Goal: Task Accomplishment & Management: Manage account settings

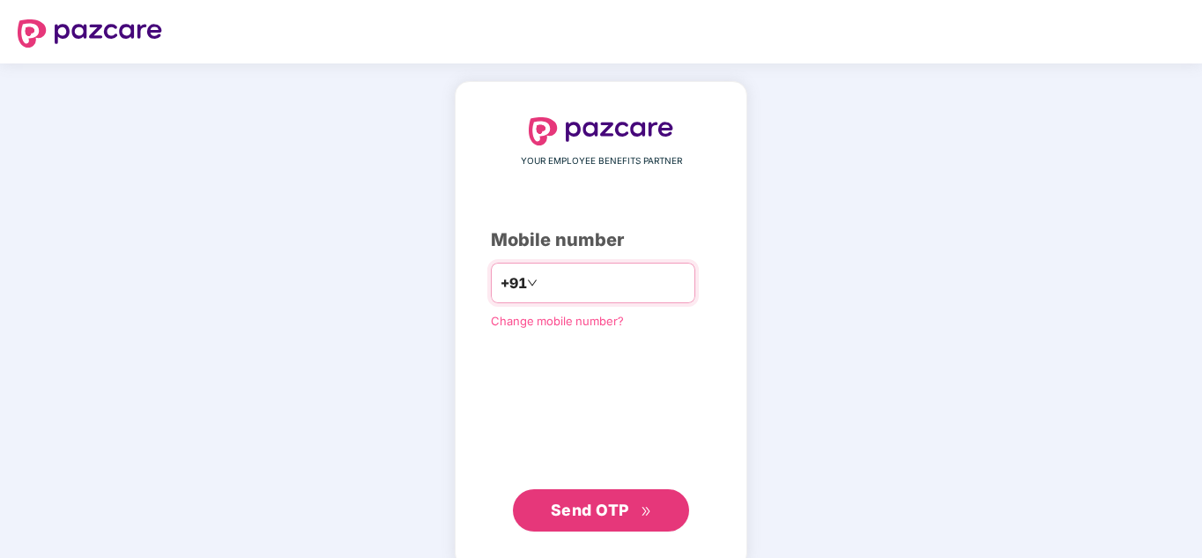
click at [541, 285] on input "number" at bounding box center [613, 283] width 144 height 28
type input "**********"
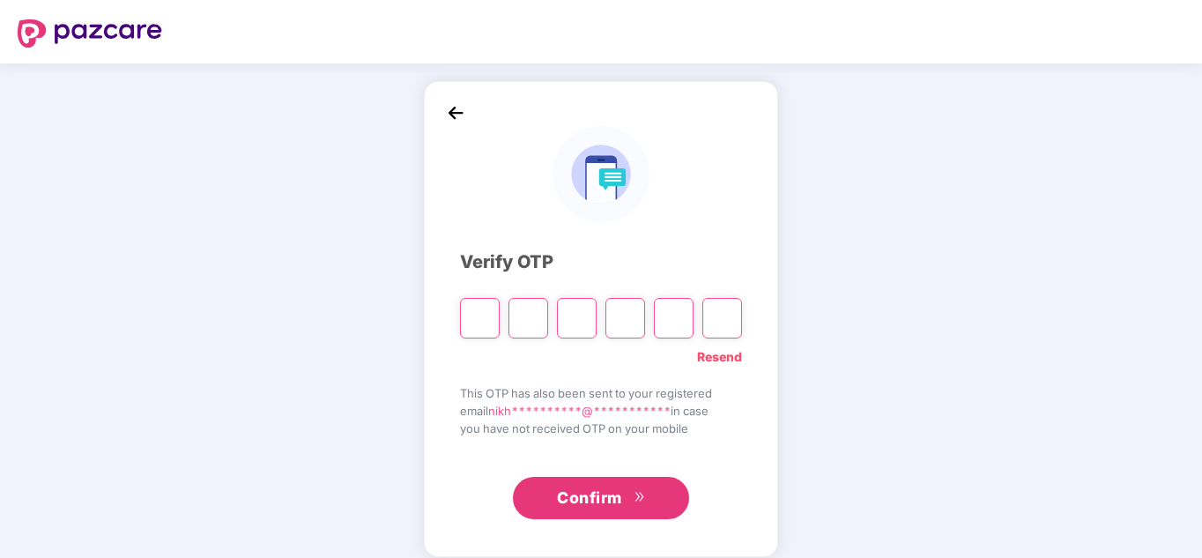
type input "*"
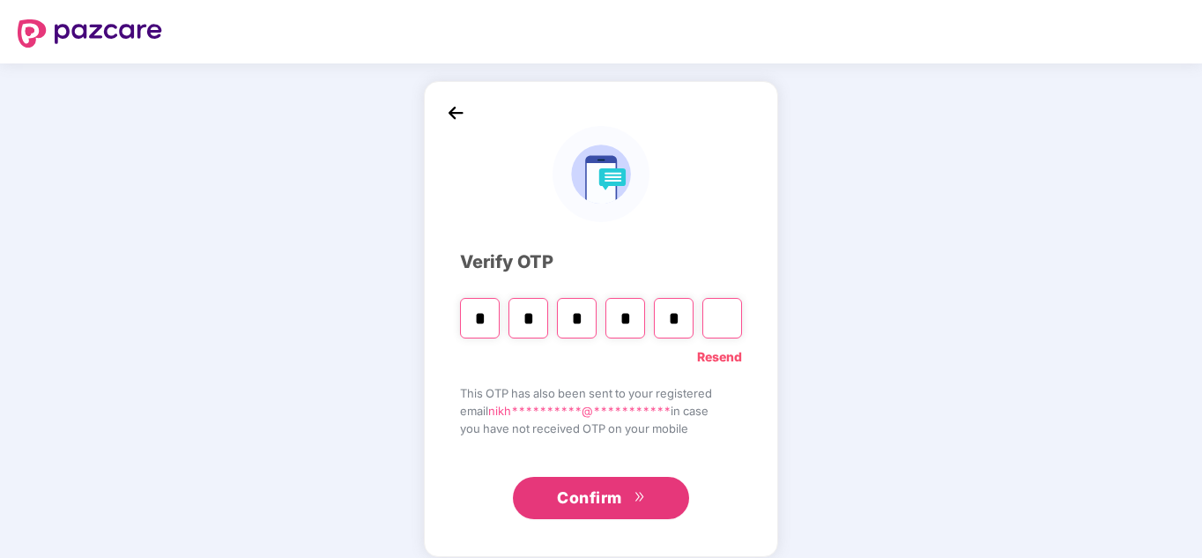
type input "*"
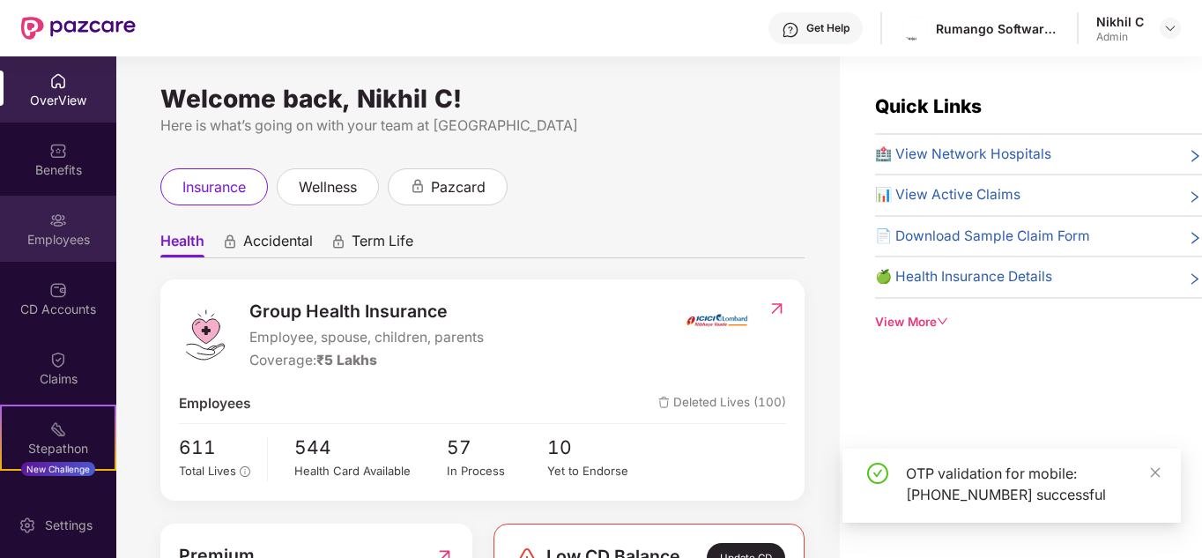
click at [49, 222] on img at bounding box center [58, 220] width 18 height 18
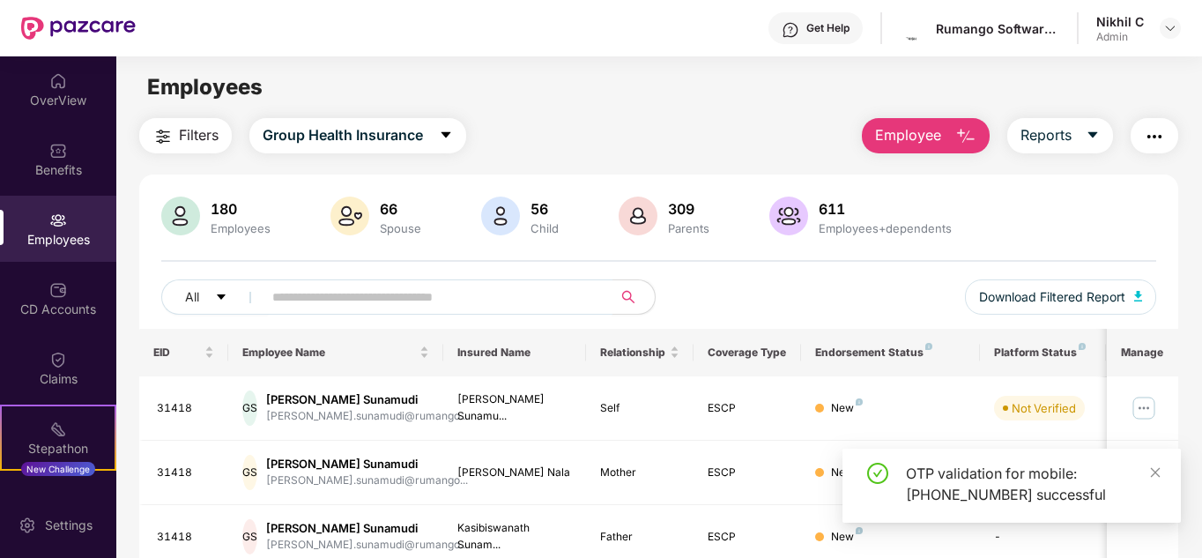
click at [370, 305] on input "text" at bounding box center [430, 297] width 316 height 26
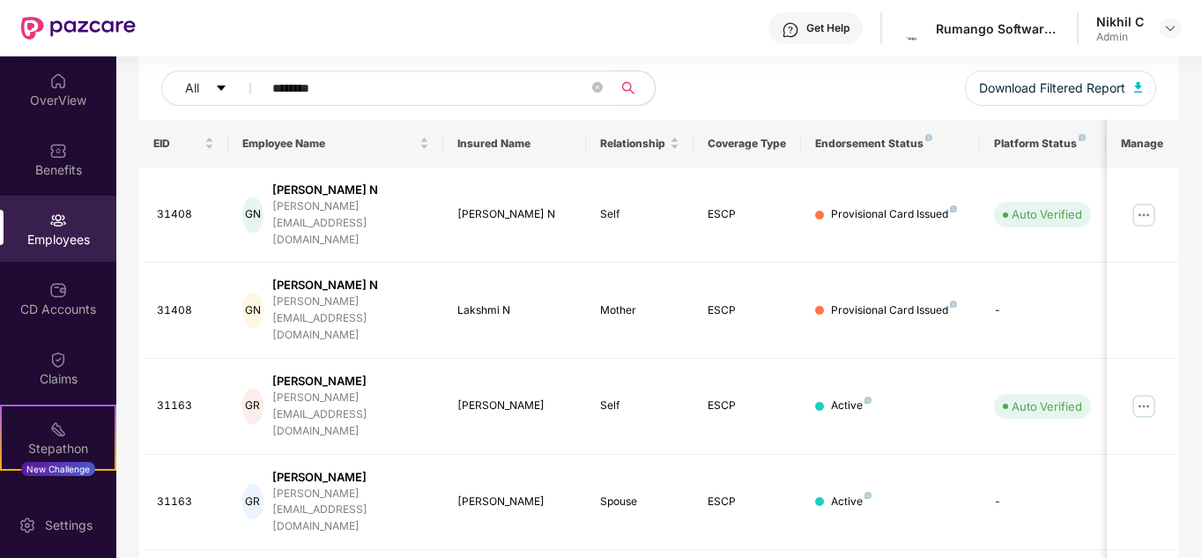
scroll to position [268, 0]
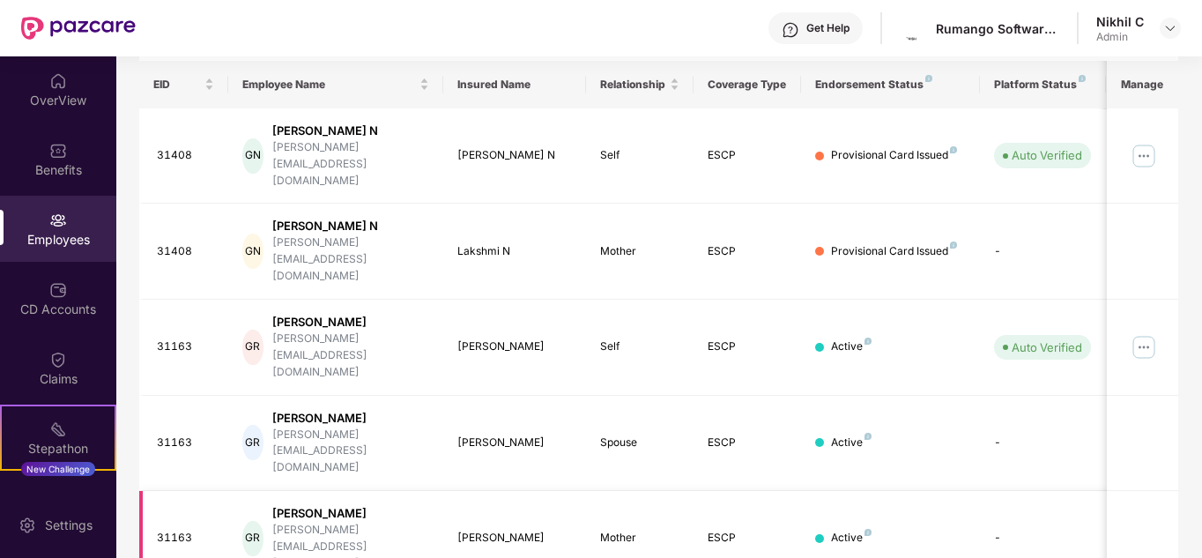
click at [513, 529] on div "[PERSON_NAME]" at bounding box center [514, 537] width 115 height 17
click at [487, 529] on div "[PERSON_NAME]" at bounding box center [514, 537] width 115 height 17
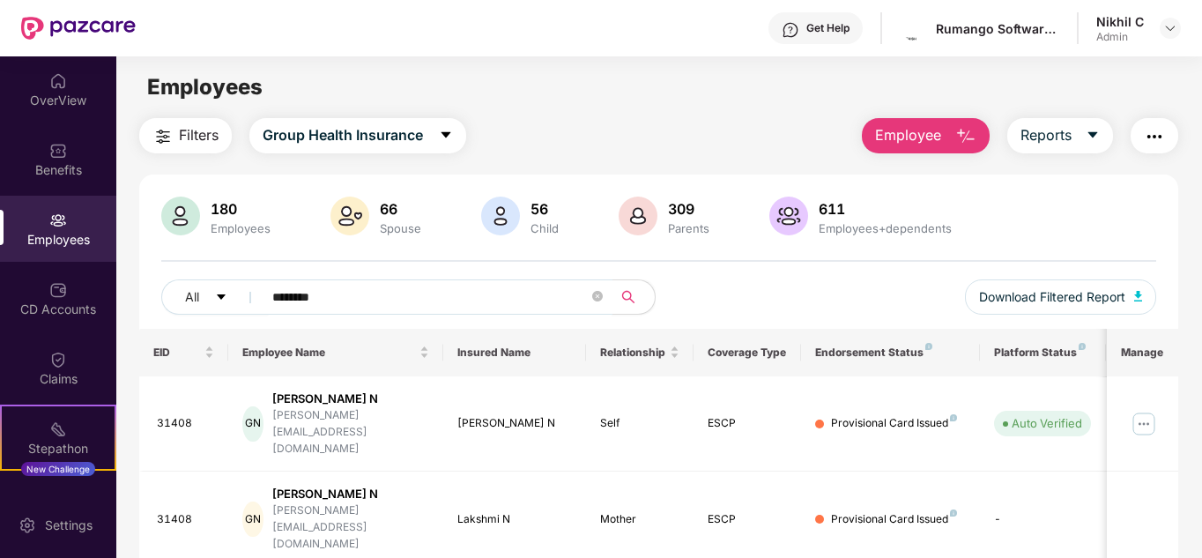
click at [515, 294] on input "********" at bounding box center [430, 297] width 316 height 26
type input "*"
type input "****"
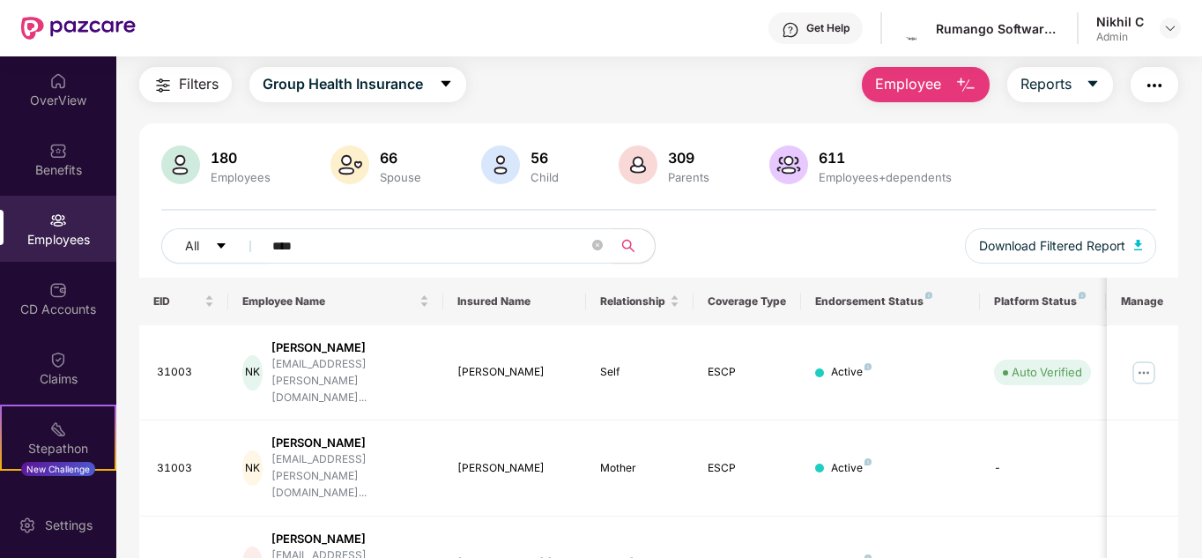
scroll to position [75, 0]
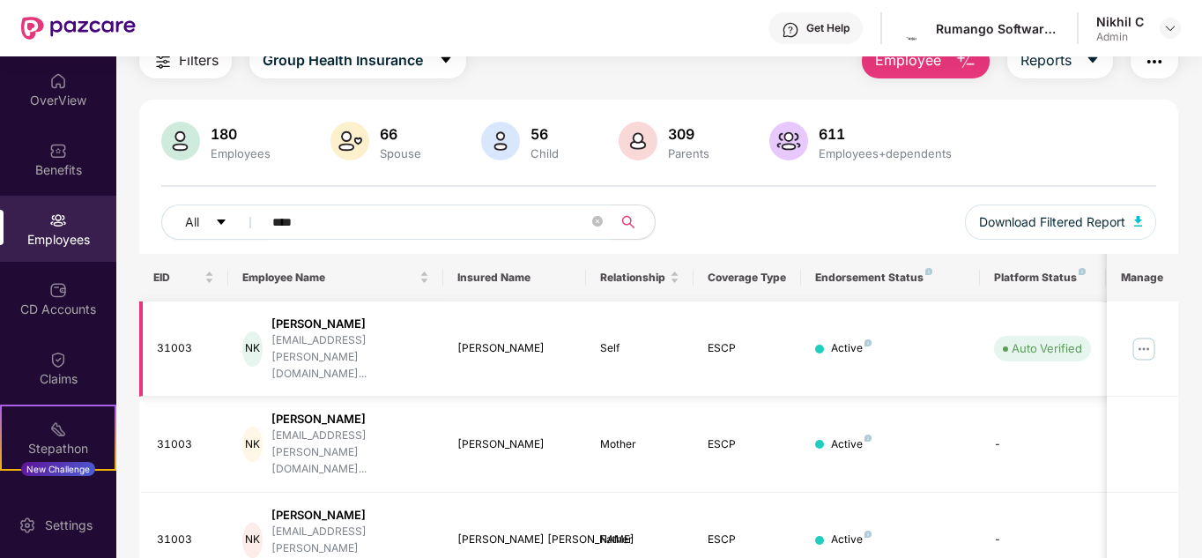
click at [1144, 335] on img at bounding box center [1143, 349] width 28 height 28
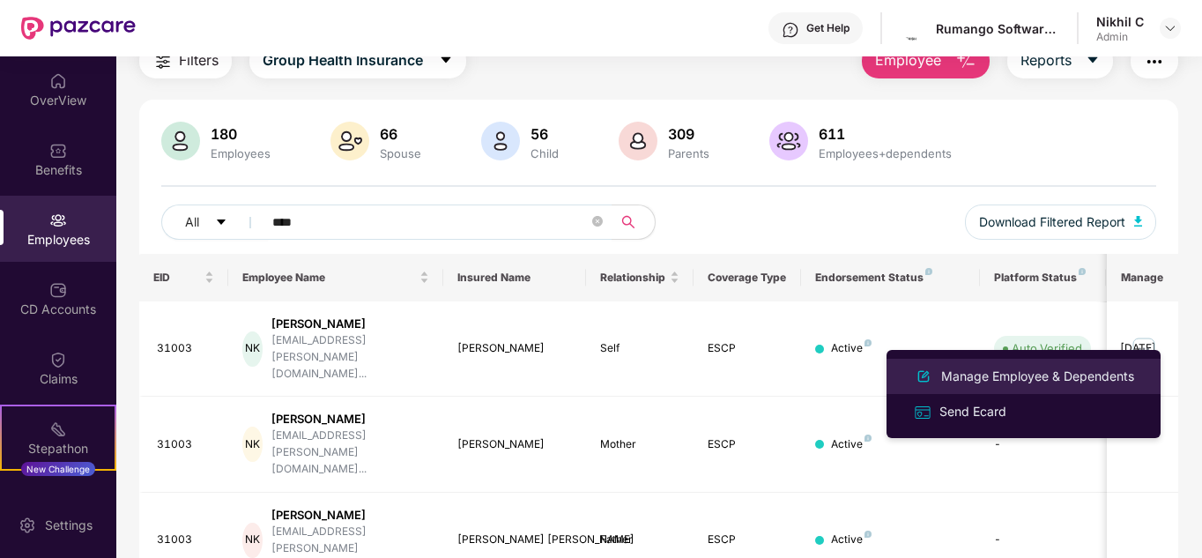
click at [1077, 375] on div "Manage Employee & Dependents" at bounding box center [1037, 375] width 200 height 19
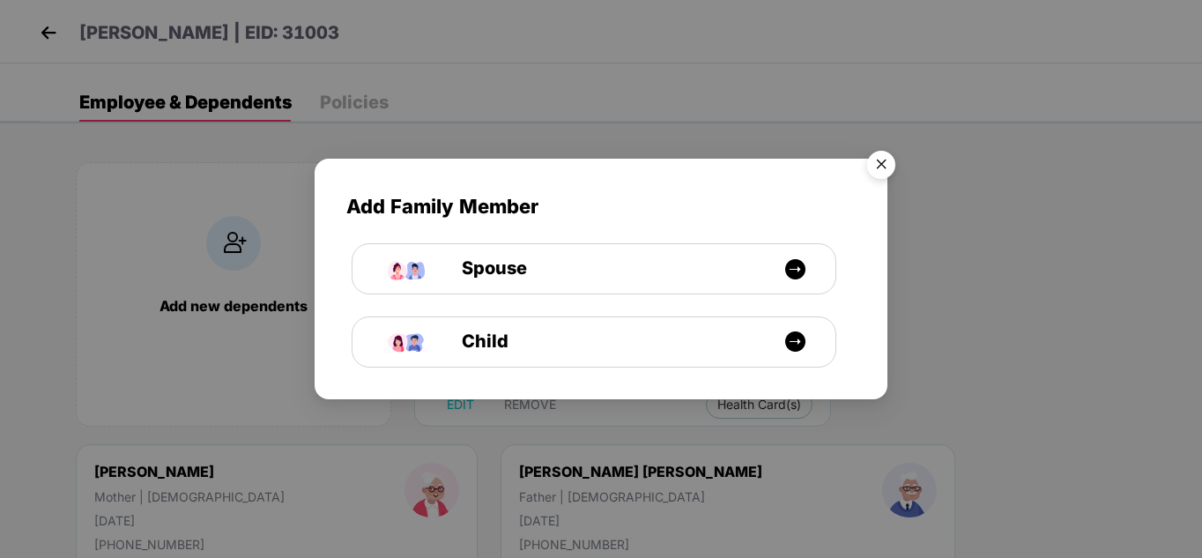
click at [882, 153] on img "Close" at bounding box center [880, 167] width 49 height 49
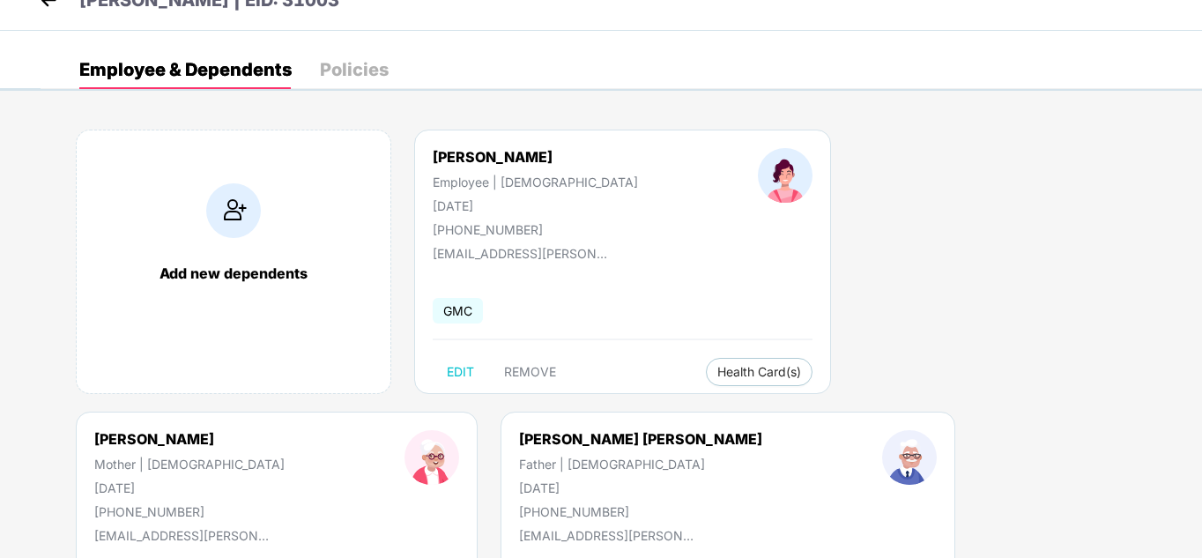
scroll to position [34, 0]
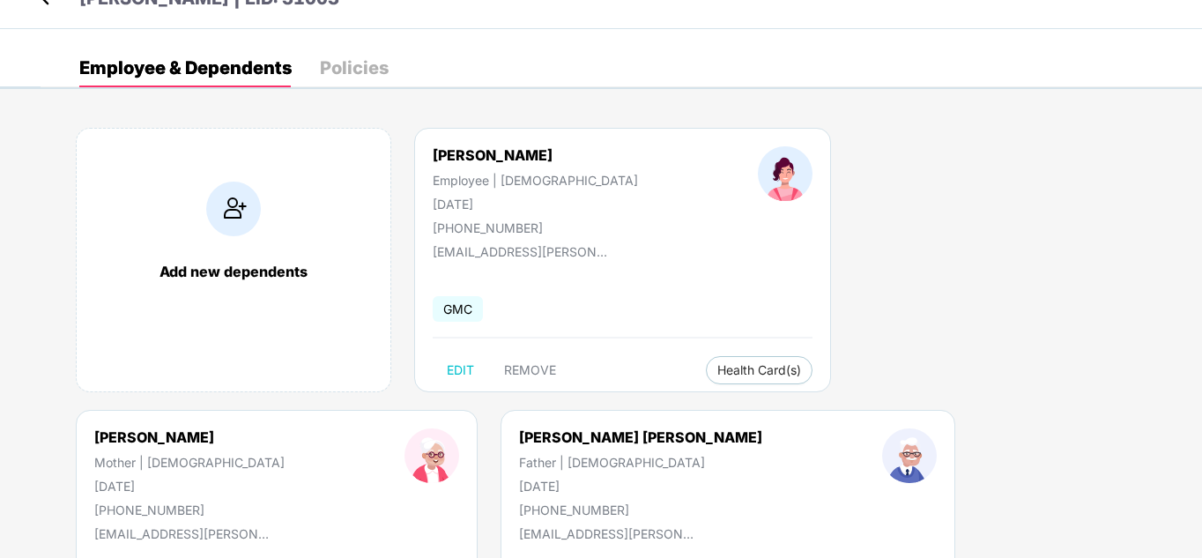
click at [515, 226] on div "[PHONE_NUMBER]" at bounding box center [535, 227] width 205 height 15
drag, startPoint x: 455, startPoint y: 226, endPoint x: 533, endPoint y: 223, distance: 77.6
click at [533, 223] on div "[PHONE_NUMBER]" at bounding box center [535, 227] width 205 height 15
copy div "7676850380"
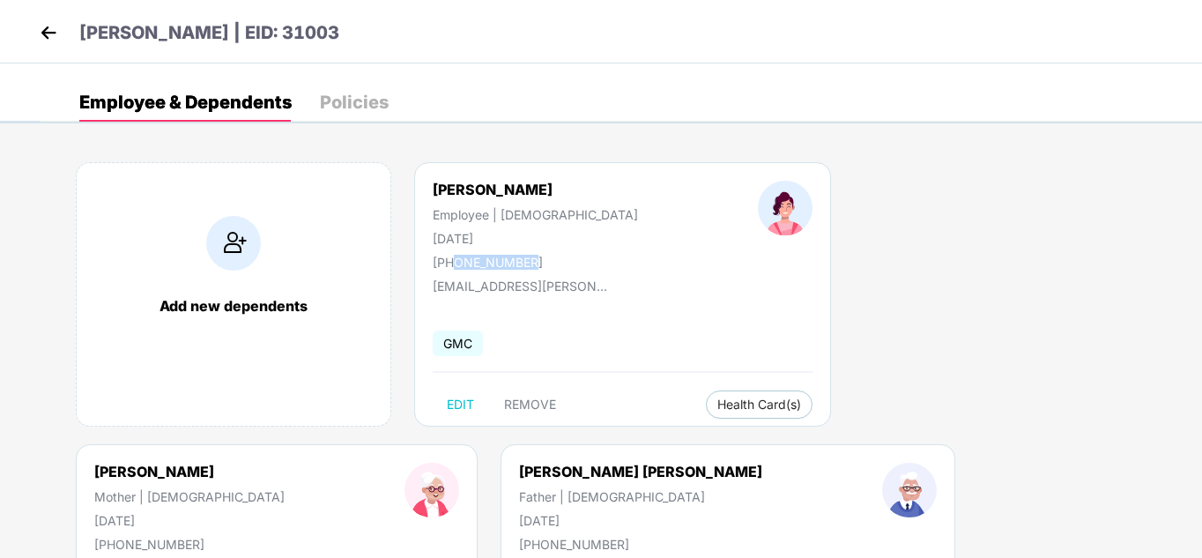
click at [43, 32] on img at bounding box center [48, 32] width 26 height 26
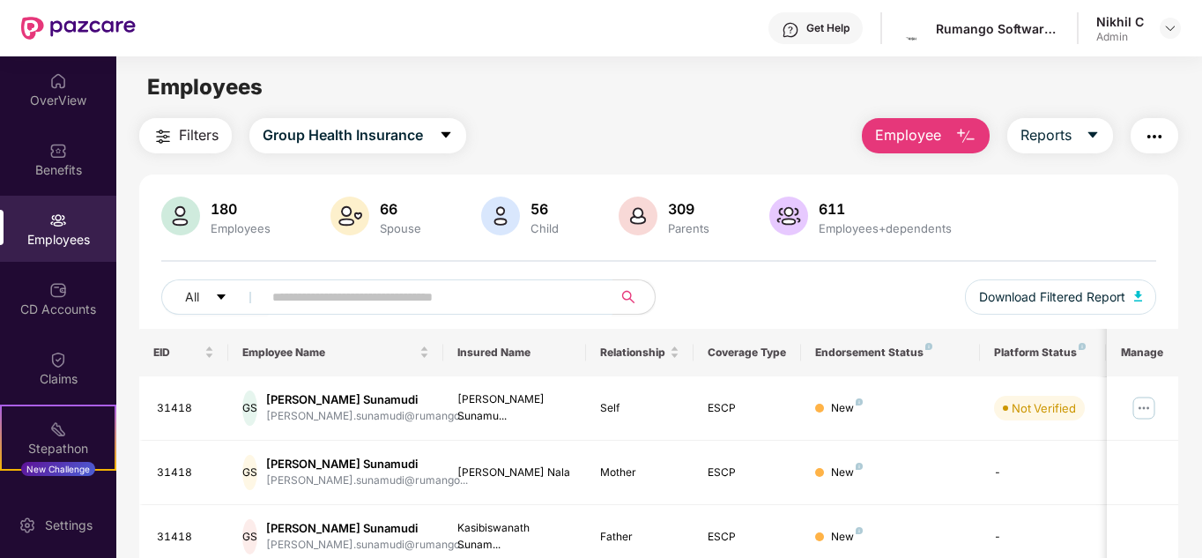
click at [394, 300] on input "text" at bounding box center [430, 297] width 316 height 26
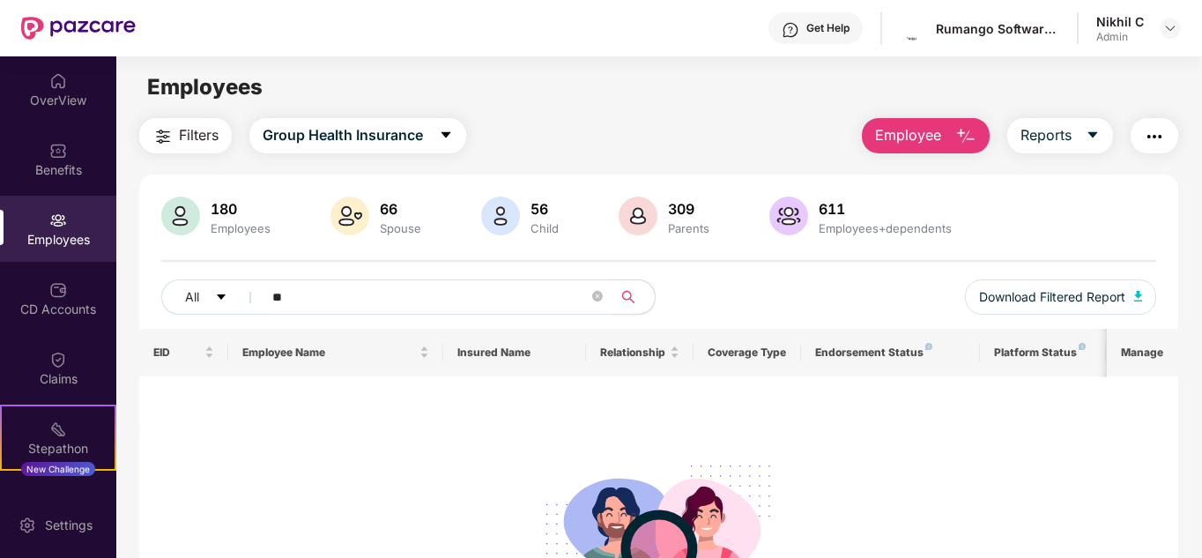
type input "*"
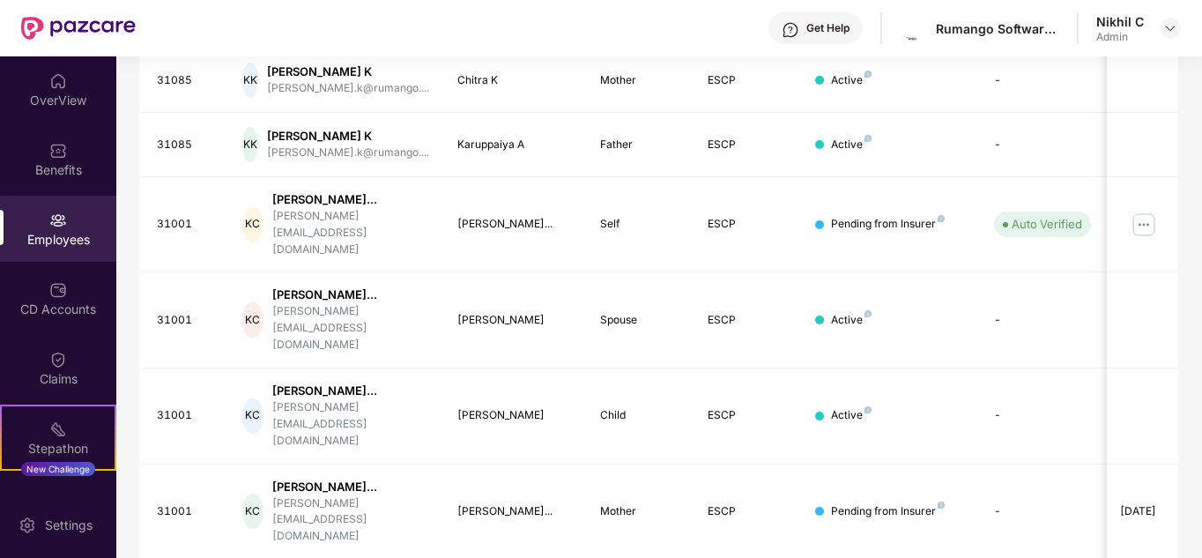
scroll to position [522, 0]
type input "**********"
click at [1145, 210] on img at bounding box center [1143, 224] width 28 height 28
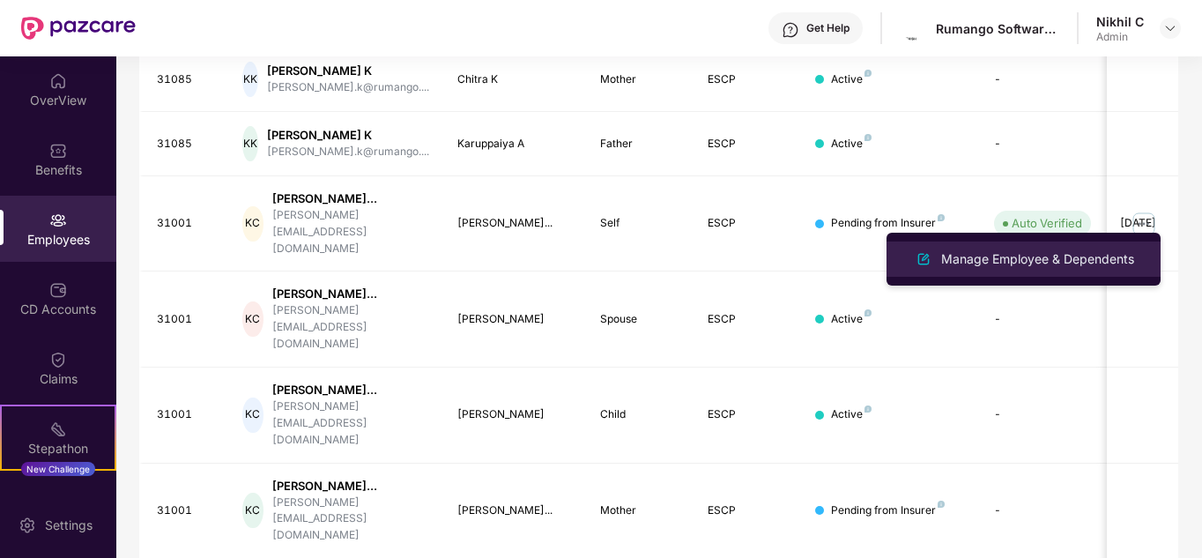
click at [1040, 255] on div "Manage Employee & Dependents" at bounding box center [1037, 258] width 200 height 19
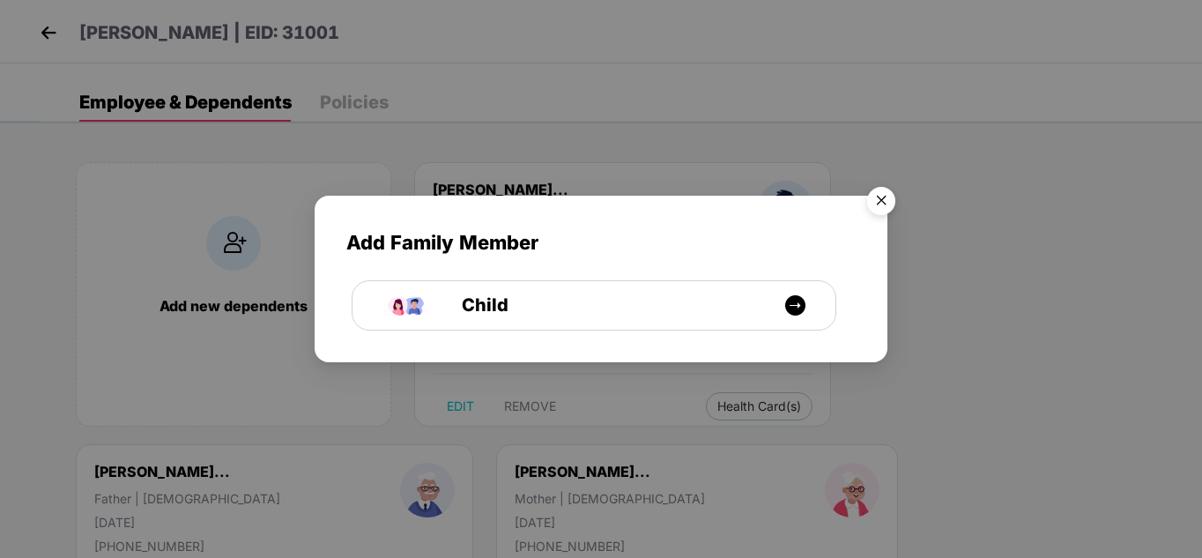
click at [886, 200] on img "Close" at bounding box center [880, 203] width 49 height 49
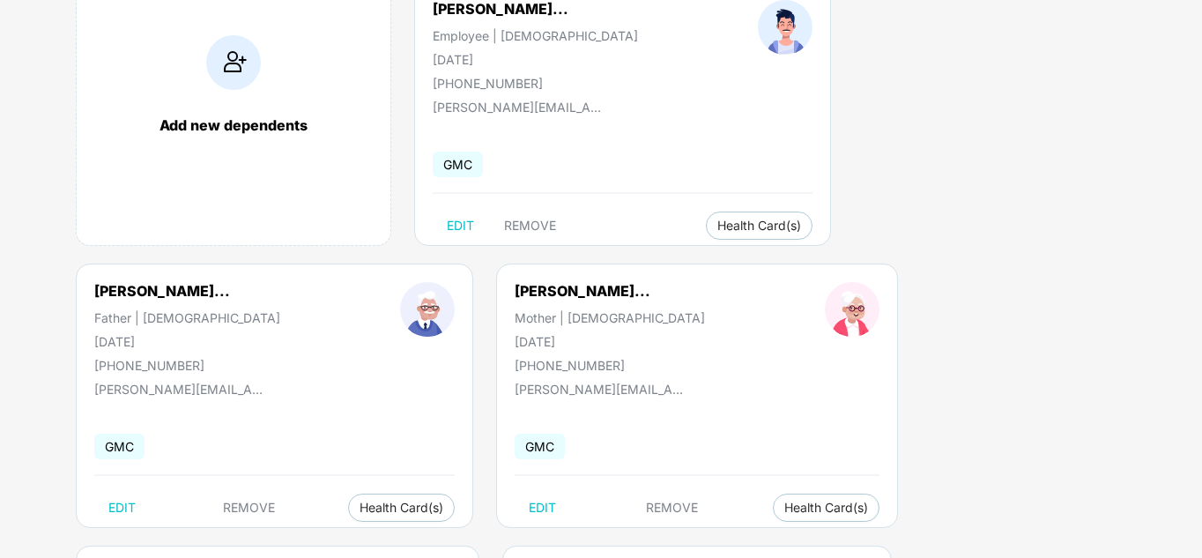
scroll to position [0, 0]
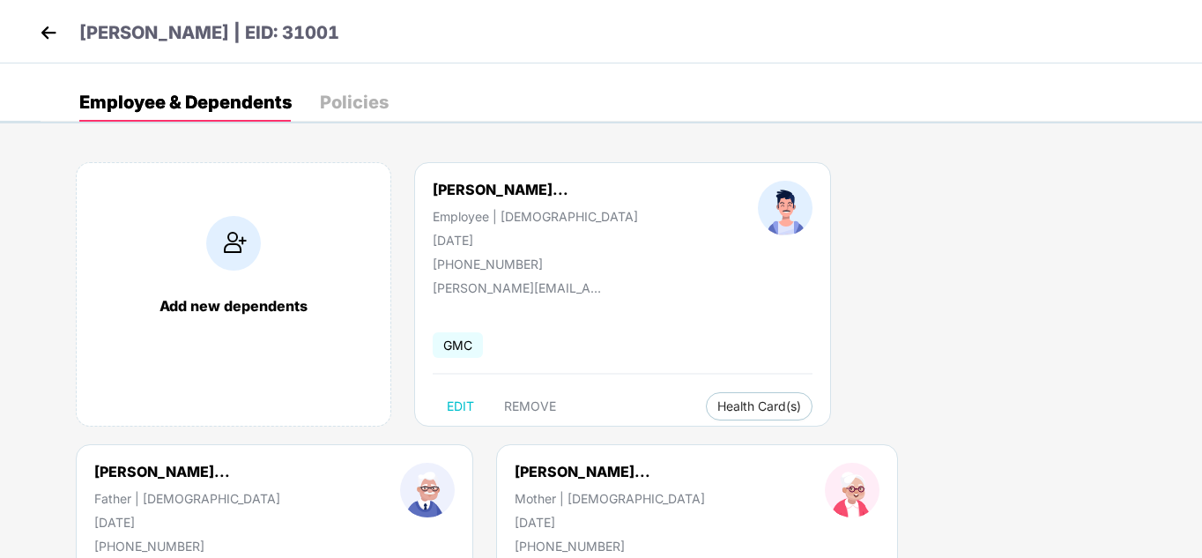
click at [60, 27] on img at bounding box center [48, 32] width 26 height 26
